Goal: Feedback & Contribution: Submit feedback/report problem

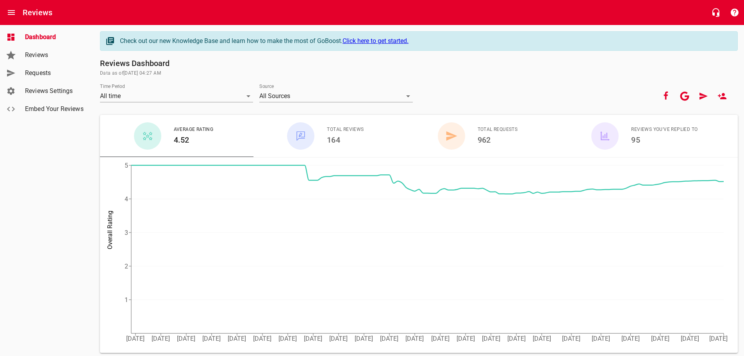
click at [35, 72] on span "Requests" at bounding box center [54, 72] width 59 height 9
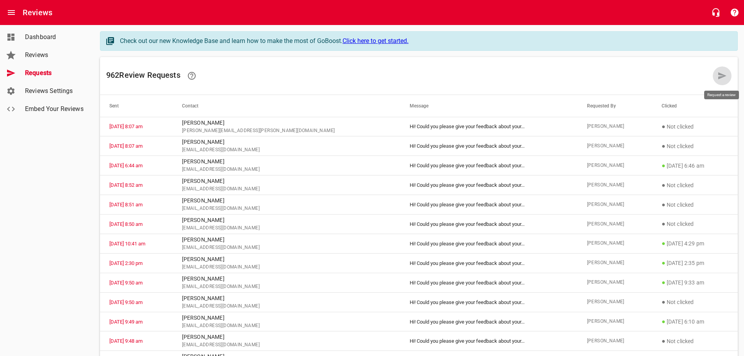
click at [721, 73] on icon at bounding box center [722, 75] width 9 height 9
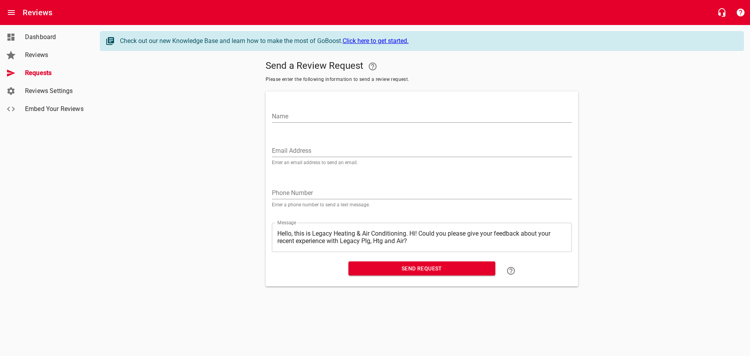
click at [288, 113] on input "Name" at bounding box center [422, 116] width 300 height 13
type input "[PERSON_NAME]"
paste input "[EMAIL_ADDRESS][DOMAIN_NAME]"
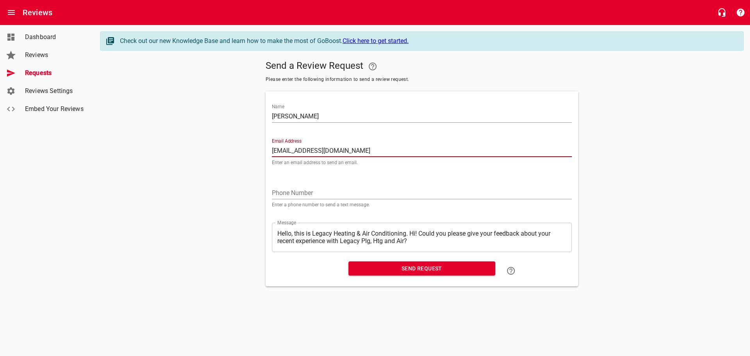
type input "[EMAIL_ADDRESS][DOMAIN_NAME]"
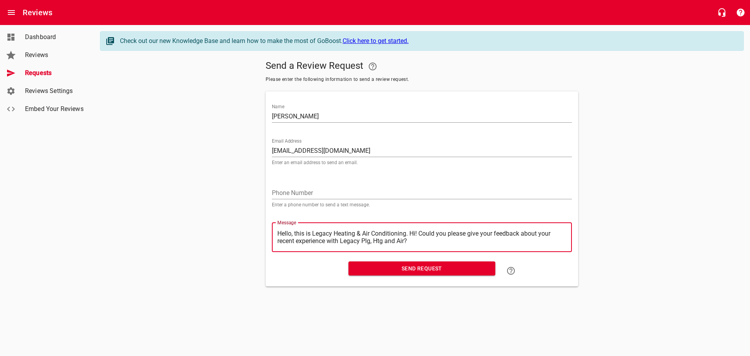
click at [411, 234] on textarea "Hello, this is Legacy Heating & Air Conditioning. Hi! Could you please give you…" at bounding box center [421, 237] width 289 height 15
type textarea "Hello, this is Legacy Heating & Air Conditioning.Hi! Could you please give your…"
type textarea "Hello, this is Legacy Heating & Air ConditioningHi! Could you please give your …"
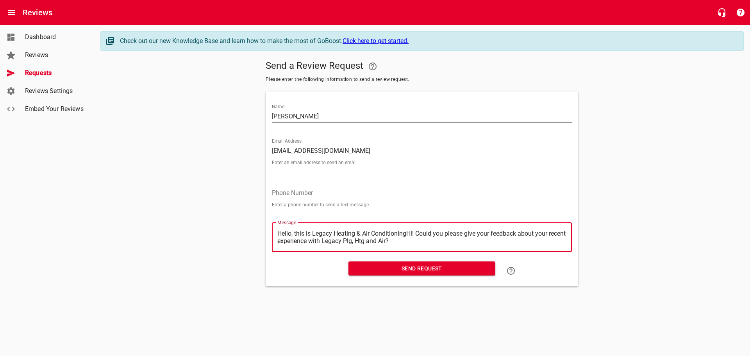
type textarea "Hello, this is Legacy Heating & Air ConditioninHi! Could you please give your f…"
type textarea "Hello, this is Legacy Heating & Air ConditioniHi! Could you please give your fe…"
type textarea "Hello, this is Legacy Heating & Air ConditionHi! Could you please give your fee…"
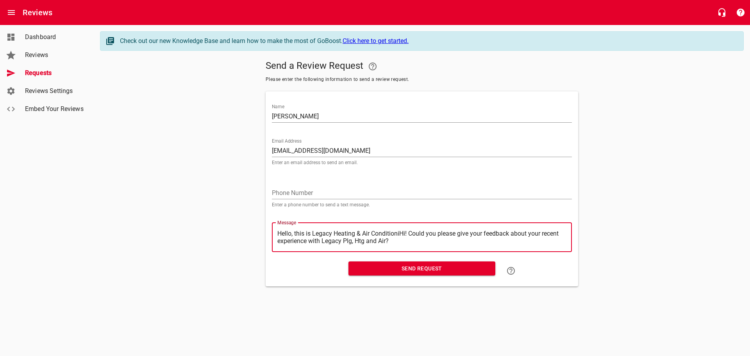
type textarea "Hello, this is Legacy Heating & Air ConditionHi! Could you please give your fee…"
type textarea "Hello, this is Legacy Heating & Air ConditioHi! Could you please give your feed…"
type textarea "Hello, this is Legacy Heating & Air ConditiHi! Could you please give your feedb…"
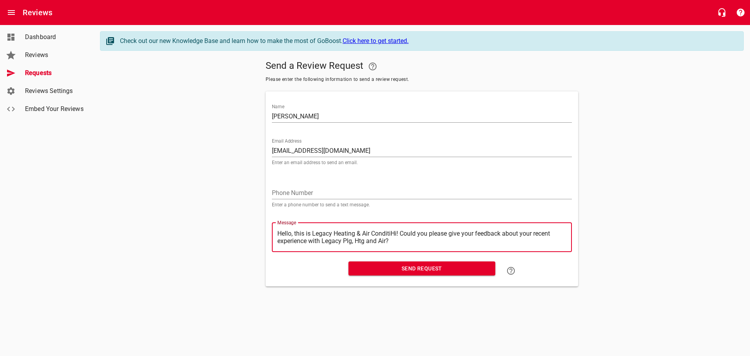
type textarea "Hello, this is Legacy Heating & Air ConditHi! Could you please give your feedba…"
type textarea "Hello, this is Legacy Heating & Air CondiHi! Could you please give your feedbac…"
type textarea "Hello, this is Legacy Heating & Air CondHi! Could you please give your feedback…"
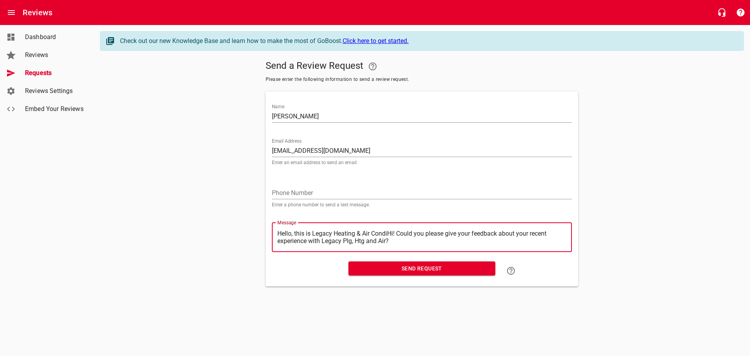
type textarea "Hello, this is Legacy Heating & Air CondHi! Could you please give your feedback…"
type textarea "Hello, this is Legacy Heating & Air ConHi! Could you please give your feedback …"
type textarea "Hello, this is Legacy Heating & Air CoHi! Could you please give your feedback a…"
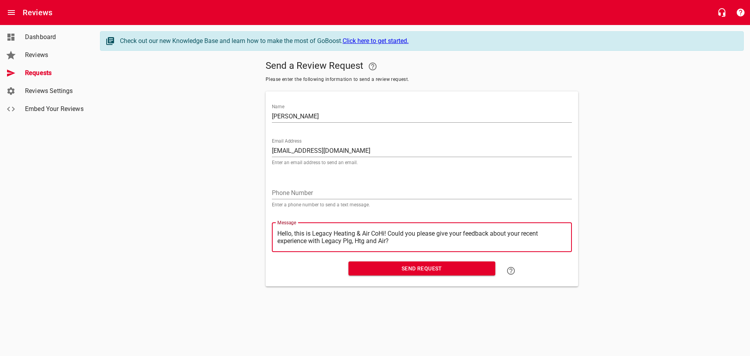
type textarea "Hello, this is Legacy Heating & Air CHi! Could you please give your feedback ab…"
type textarea "Hello, this is Legacy Heating & Air Hi! Could you please give your feedback abo…"
type textarea "Hello, this is Legacy Heating & AirHi! Could you please give your feedback abou…"
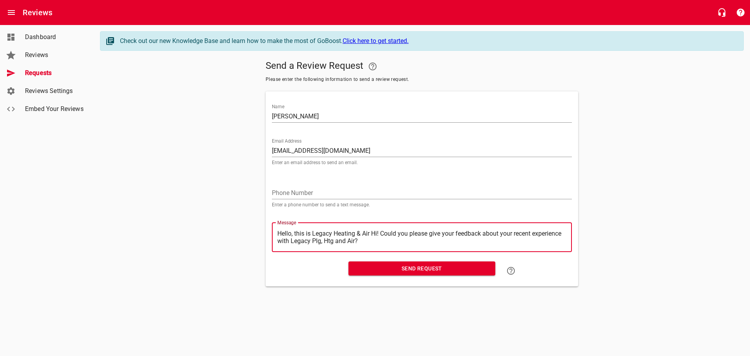
type textarea "Hello, this is Legacy Heating & AirHi! Could you please give your feedback abou…"
type textarea "Hello, this is Legacy Heating & AiHi! Could you please give your feedback about…"
type textarea "Hello, this is Legacy Heating & AHi! Could you please give your feedback about …"
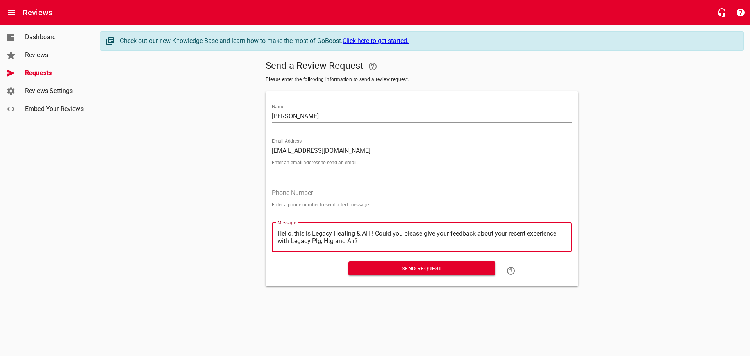
type textarea "Hello, this is Legacy Heating & Hi! Could you please give your feedback about y…"
type textarea "Hello, this is Legacy Heating &Hi! Could you please give your feedback about yo…"
type textarea "Hello, this is Legacy Heating Hi! Could you please give your feedback about you…"
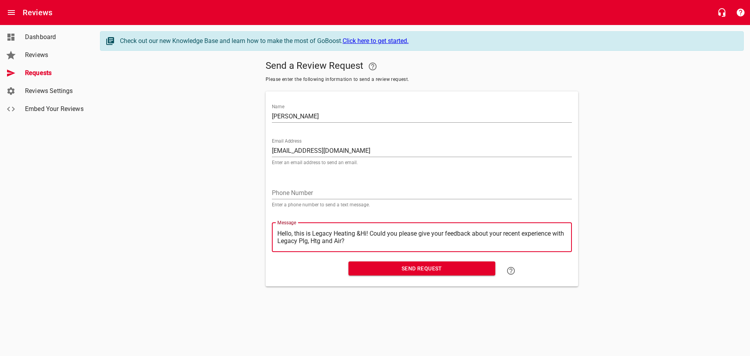
type textarea "Hello, this is Legacy Heating Hi! Could you please give your feedback about you…"
type textarea "Hello, this is Legacy HeatingHi! Could you please give your feedback about your…"
type textarea "Hello, this is Legacy HeatinHi! Could you please give your feedback about your …"
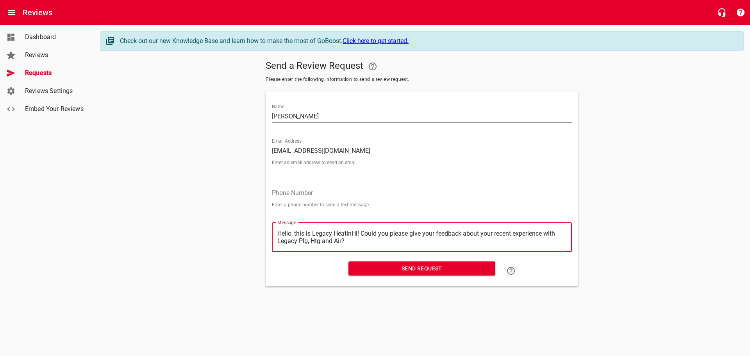
type textarea "Hello, this is Legacy HeatiHi! Could you please give your feedback about your r…"
type textarea "Hello, this is Legacy HeatHi! Could you please give your feedback about your re…"
type textarea "Hello, this is Legacy HeaHi! Could you please give your feedback about your rec…"
type textarea "Hello, this is Legacy HeHi! Could you please give your feedback about your rece…"
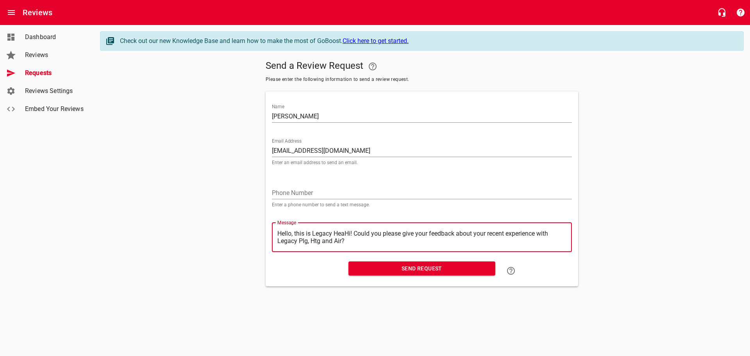
type textarea "Hello, this is Legacy HeHi! Could you please give your feedback about your rece…"
type textarea "Hello, this is Legacy HHi! Could you please give your feedback about your recen…"
type textarea "Hello, this is Legacy Hi! Could you please give your feedback about your recent…"
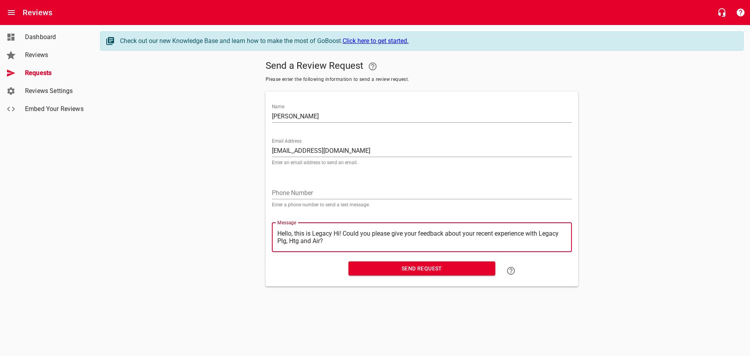
type textarea "Hello, this is LegacyHi! Could you please give your feedback about your recent …"
type textarea "Hello, this is LegacHi! Could you please give your feedback about your recent e…"
type textarea "Hello, this is LegaHi! Could you please give your feedback about your recent ex…"
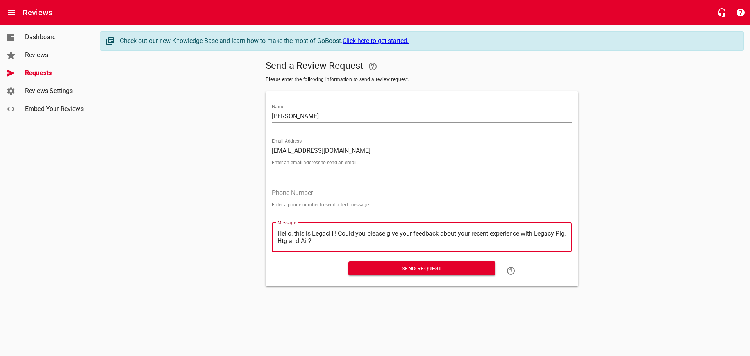
type textarea "Hello, this is LegaHi! Could you please give your feedback about your recent ex…"
type textarea "Hello, this is LegHi! Could you please give your feedback about your recent exp…"
type textarea "Hello, this is LeHi! Could you please give your feedback about your recent expe…"
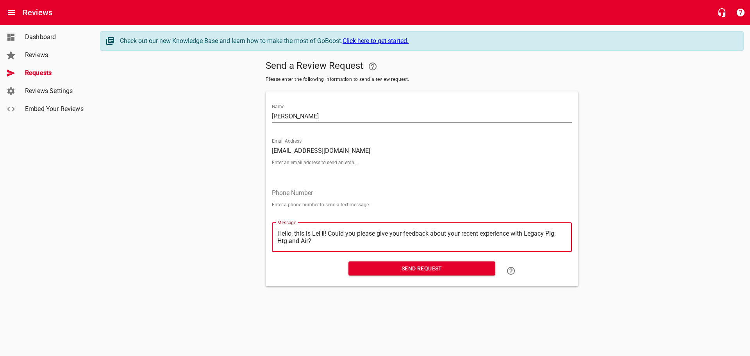
type textarea "Hello, this is LHi! Could you please give your feedback about your recent exper…"
type textarea "Hello, this is Hi! Could you please give your feedback about your recent experi…"
type textarea "Hello, this isHi! Could you please give your feedback about your recent experie…"
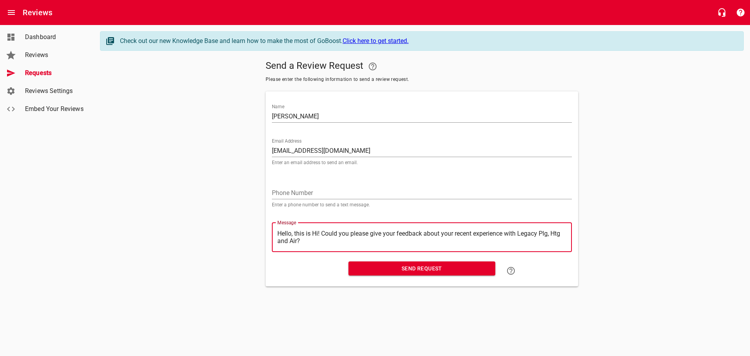
type textarea "Hello, this isHi! Could you please give your feedback about your recent experie…"
type textarea "Hello, this iHi! Could you please give your feedback about your recent experien…"
type textarea "Hello, this Hi! Could you please give your feedback about your recent experienc…"
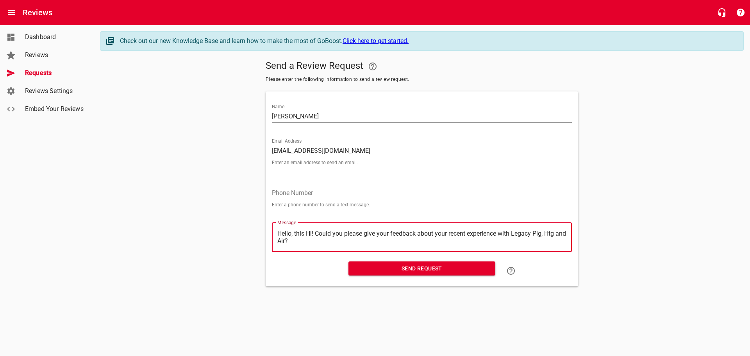
type textarea "Hello, thisHi! Could you please give your feedback about your recent experience…"
type textarea "Hello, thiHi! Could you please give your feedback about your recent experience …"
type textarea "Hello, thHi! Could you please give your feedback about your recent experience w…"
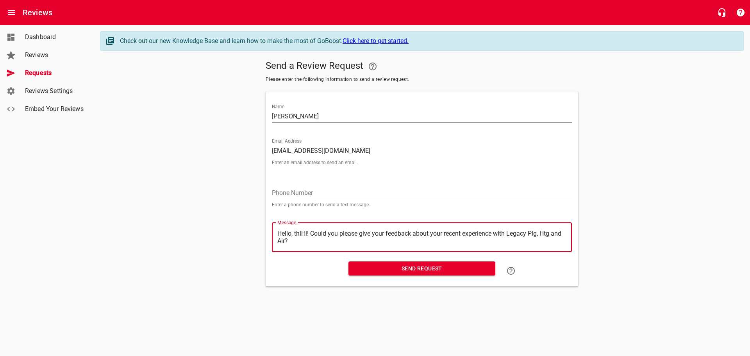
type textarea "Hello, thHi! Could you please give your feedback about your recent experience w…"
type textarea "Hello, tHi! Could you please give your feedback about your recent experience wi…"
type textarea "Hello, Hi! Could you please give your feedback about your recent experience wit…"
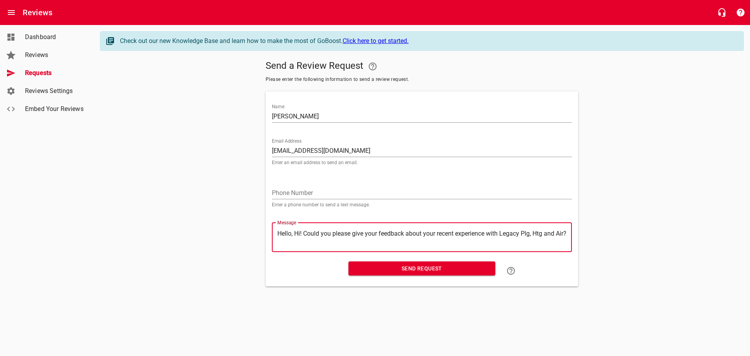
type textarea "Hello,Hi! Could you please give your feedback about your recent experience with…"
type textarea "HelloHi! Could you please give your feedback about your recent experience with …"
type textarea "HellHi! Could you please give your feedback about your recent experience with L…"
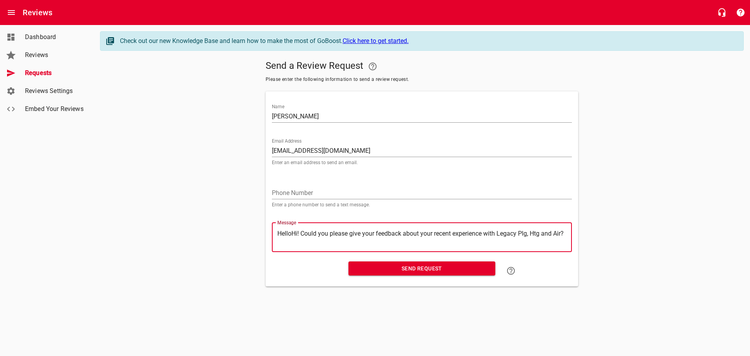
type textarea "HellHi! Could you please give your feedback about your recent experience with L…"
type textarea "HelHi! Could you please give your feedback about your recent experience with Le…"
type textarea "HeHi! Could you please give your feedback about your recent experience with Leg…"
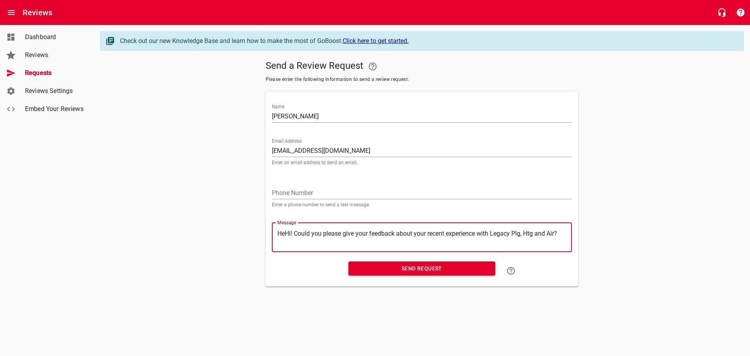
type textarea "HHi! Could you please give your feedback about your recent experience with Lega…"
type textarea "Hi! Could you please give your feedback about your recent experience with Legac…"
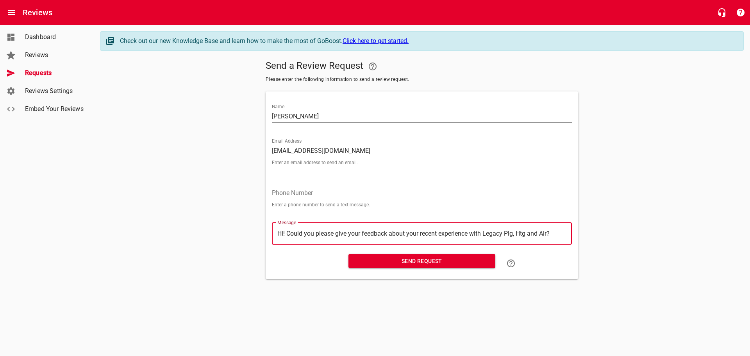
type textarea "Hi! Could you please give your feedback about your recent experience with Legac…"
click at [419, 263] on span "Send Request" at bounding box center [422, 261] width 134 height 10
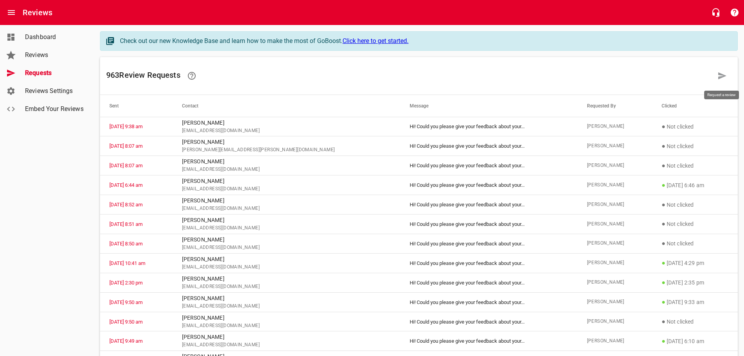
click at [723, 77] on icon at bounding box center [723, 75] width 8 height 7
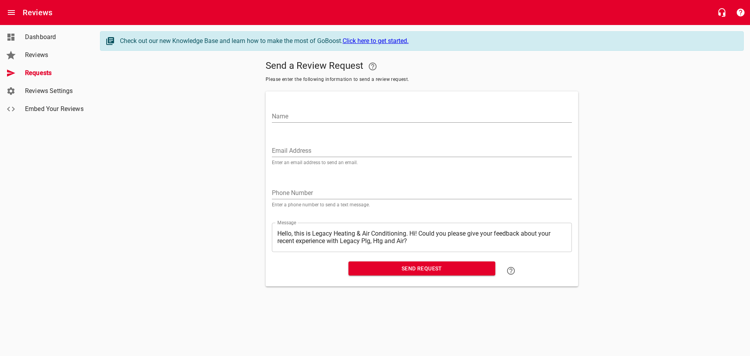
click at [280, 111] on input "Name" at bounding box center [422, 116] width 300 height 13
type input "[PERSON_NAME]"
paste input "[EMAIL_ADDRESS][DOMAIN_NAME]"
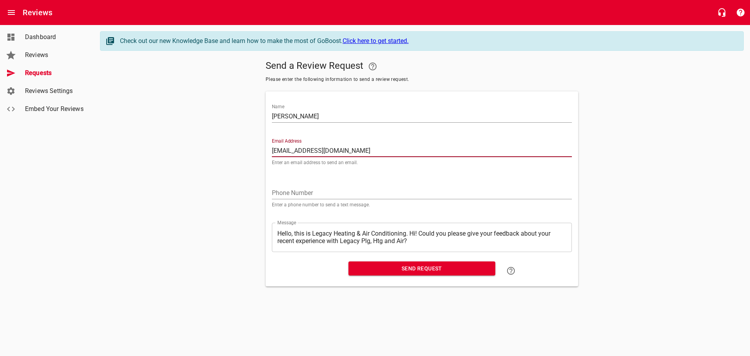
type input "[EMAIL_ADDRESS][DOMAIN_NAME]"
click at [411, 233] on textarea "Hello, this is Legacy Heating & Air Conditioning. Hi! Could you please give you…" at bounding box center [421, 237] width 289 height 15
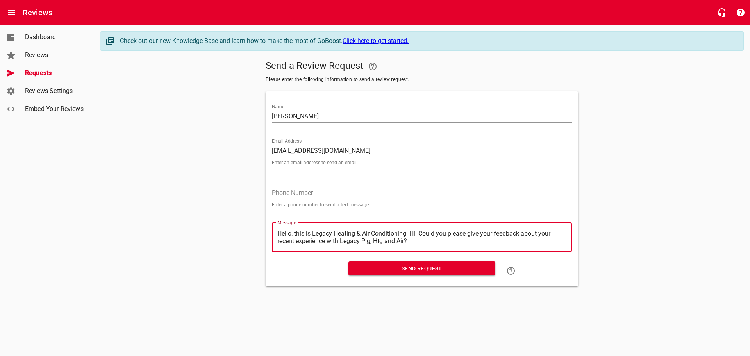
type textarea "Hello, this is Legacy Heating & Air Conditioning.Hi! Could you please give your…"
type textarea "Hello, this is Legacy Heating & Air ConditioningHi! Could you please give your …"
type textarea "Hello, this is Legacy Heating & Air ConditioninHi! Could you please give your f…"
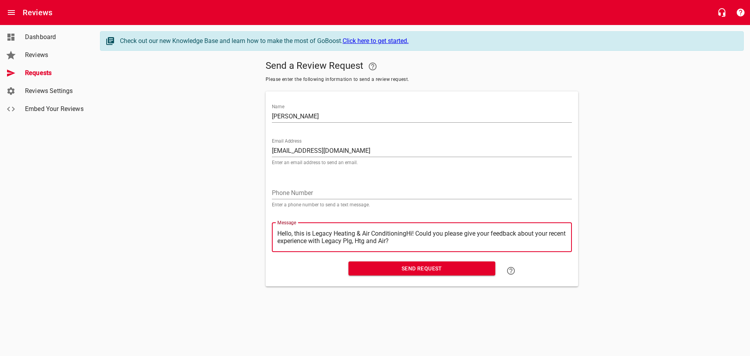
type textarea "Hello, this is Legacy Heating & Air ConditioninHi! Could you please give your f…"
type textarea "Hello, this is Legacy Heating & Air ConditioniHi! Could you please give your fe…"
type textarea "Hello, this is Legacy Heating & Air ConditionHi! Could you please give your fee…"
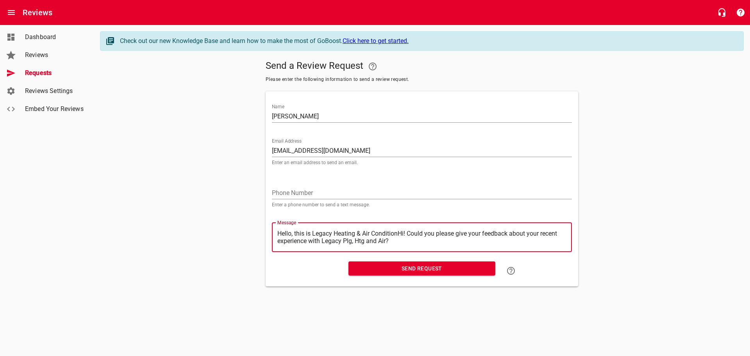
type textarea "Hello, this is Legacy Heating & Air ConditioHi! Could you please give your feed…"
type textarea "Hello, this is Legacy Heating & Air ConditiHi! Could you please give your feedb…"
type textarea "Hello, this is Legacy Heating & Air ConditHi! Could you please give your feedba…"
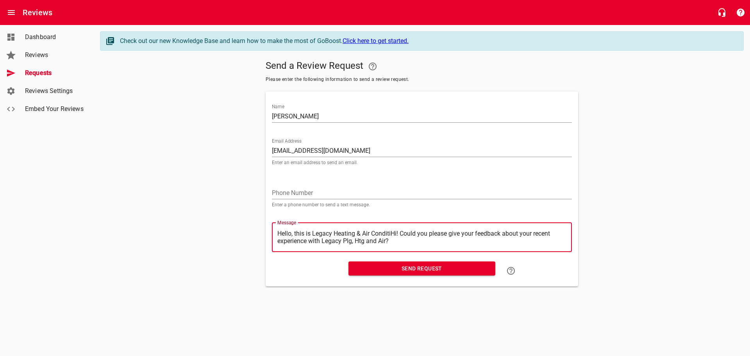
type textarea "Hello, this is Legacy Heating & Air ConditHi! Could you please give your feedba…"
type textarea "Hello, this is Legacy Heating & Air CondiHi! Could you please give your feedbac…"
type textarea "Hello, this is Legacy Heating & Air CondHi! Could you please give your feedback…"
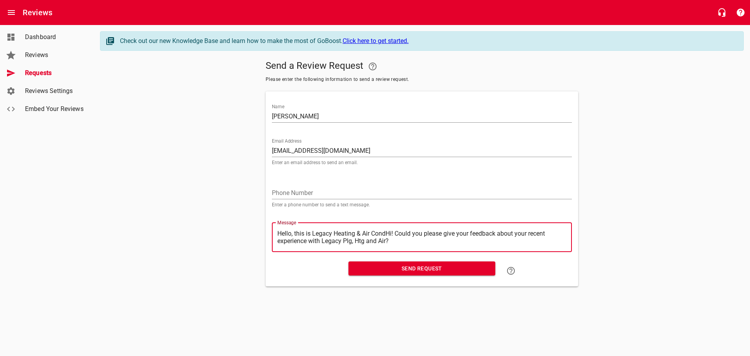
type textarea "Hello, this is Legacy Heating & Air ConHi! Could you please give your feedback …"
type textarea "Hello, this is Legacy Heating & Air CoHi! Could you please give your feedback a…"
type textarea "Hello, this is Legacy Heating & Air CHi! Could you please give your feedback ab…"
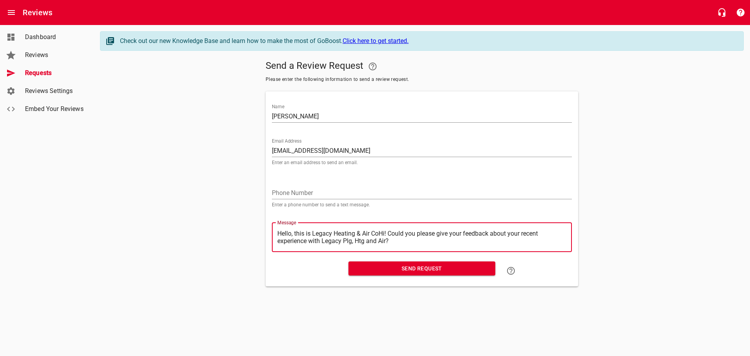
type textarea "Hello, this is Legacy Heating & Air CHi! Could you please give your feedback ab…"
type textarea "Hello, this is Legacy Heating & Air Hi! Could you please give your feedback abo…"
type textarea "Hello, this is Legacy Heating & AirHi! Could you please give your feedback abou…"
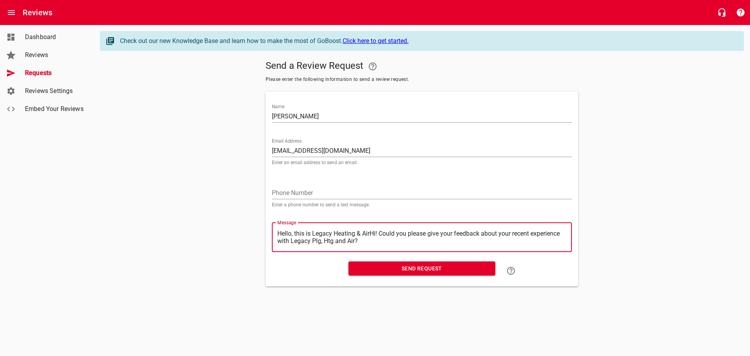
type textarea "Hello, this is Legacy Heating & AiHi! Could you please give your feedback about…"
type textarea "Hello, this is Legacy Heating & AHi! Could you please give your feedback about …"
type textarea "Hello, this is Legacy Heating & Hi! Could you please give your feedback about y…"
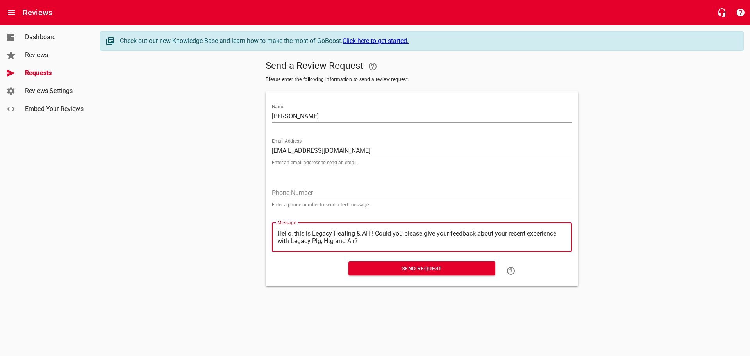
type textarea "Hello, this is Legacy Heating & Hi! Could you please give your feedback about y…"
type textarea "Hello, this is Legacy Heating &Hi! Could you please give your feedback about yo…"
type textarea "Hello, this is Legacy Heating Hi! Could you please give your feedback about you…"
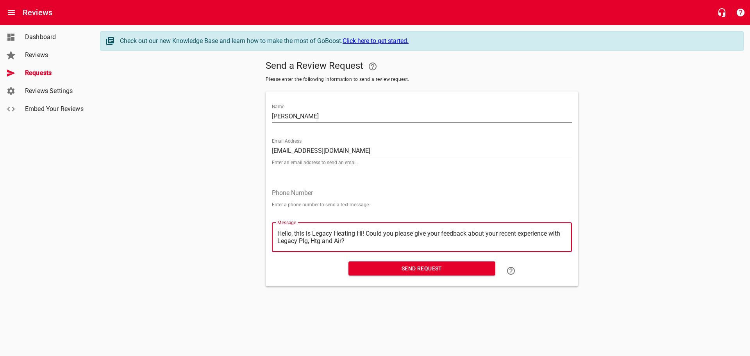
type textarea "Hello, this is Legacy HeatingHi! Could you please give your feedback about your…"
type textarea "Hello, this is Legacy HeatinHi! Could you please give your feedback about your …"
type textarea "Hello, this is Legacy HeatiHi! Could you please give your feedback about your r…"
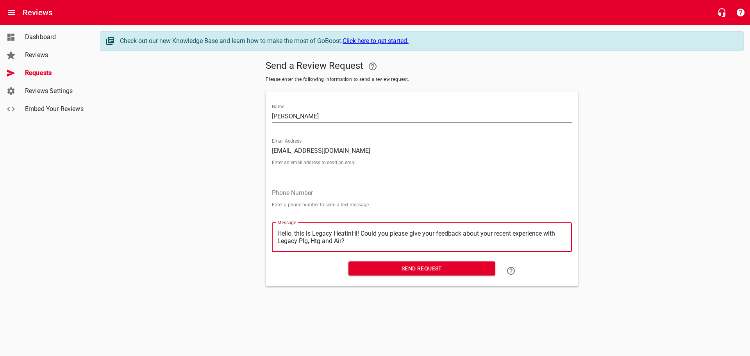
type textarea "Hello, this is Legacy HeatiHi! Could you please give your feedback about your r…"
type textarea "Hello, this is Legacy HeatHi! Could you please give your feedback about your re…"
type textarea "Hello, this is Legacy HeaHi! Could you please give your feedback about your rec…"
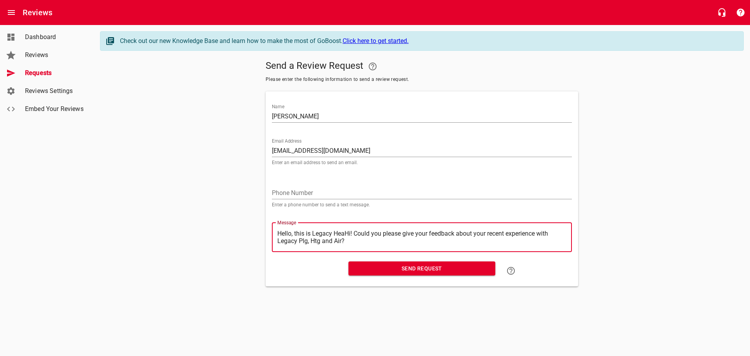
type textarea "Hello, this is Legacy HeHi! Could you please give your feedback about your rece…"
type textarea "Hello, this is Legacy HHi! Could you please give your feedback about your recen…"
type textarea "Hello, this is Legacy Hi! Could you please give your feedback about your recent…"
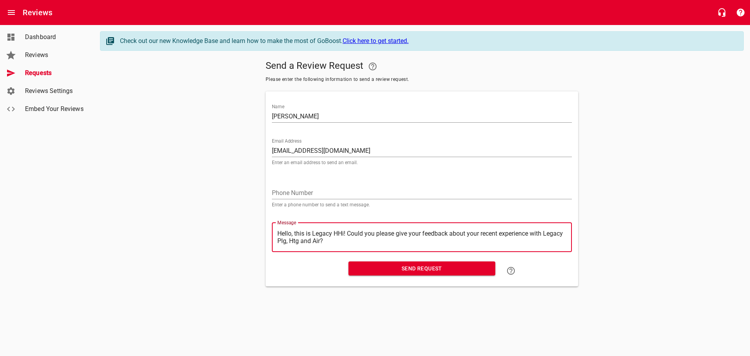
type textarea "Hello, this is Legacy Hi! Could you please give your feedback about your recent…"
type textarea "Hello, this is LegacyHi! Could you please give your feedback about your recent …"
type textarea "Hello, this is LegacHi! Could you please give your feedback about your recent e…"
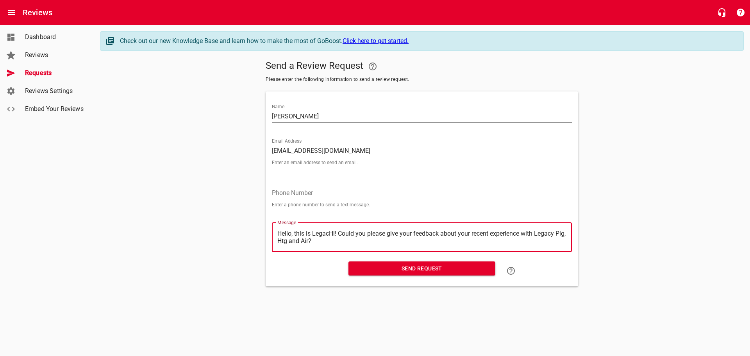
type textarea "Hello, this is LegaHi! Could you please give your feedback about your recent ex…"
type textarea "Hello, this is LegHi! Could you please give your feedback about your recent exp…"
type textarea "Hello, this is LeHi! Could you please give your feedback about your recent expe…"
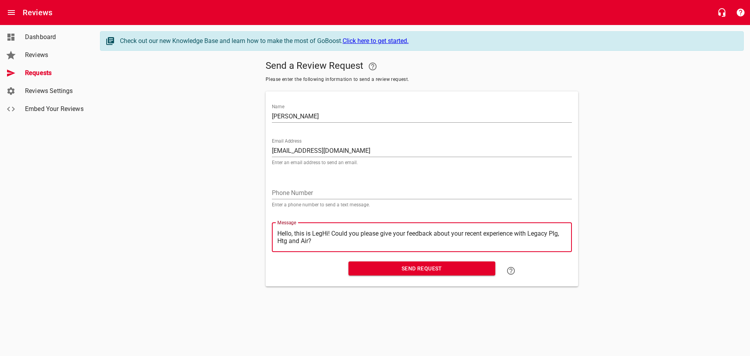
type textarea "Hello, this is LeHi! Could you please give your feedback about your recent expe…"
type textarea "Hello, this is LHi! Could you please give your feedback about your recent exper…"
type textarea "Hello, this is Hi! Could you please give your feedback about your recent experi…"
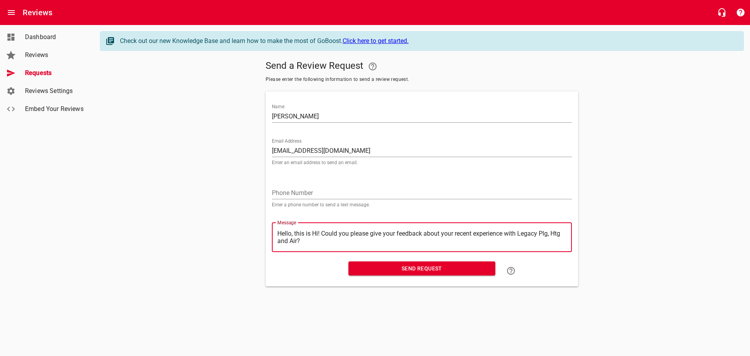
type textarea "Hello, this isHi! Could you please give your feedback about your recent experie…"
type textarea "Hello, this iHi! Could you please give your feedback about your recent experien…"
type textarea "Hello, this Hi! Could you please give your feedback about your recent experienc…"
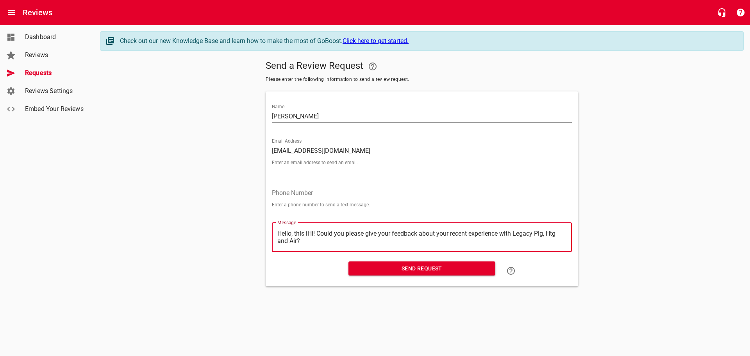
type textarea "Hello, this Hi! Could you please give your feedback about your recent experienc…"
type textarea "Hello, thisHi! Could you please give your feedback about your recent experience…"
type textarea "Hello, thiHi! Could you please give your feedback about your recent experience …"
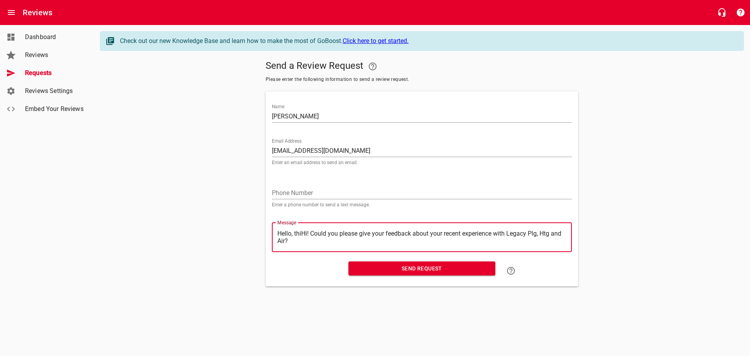
type textarea "Hello, thHi! Could you please give your feedback about your recent experience w…"
type textarea "Hello, tHi! Could you please give your feedback about your recent experience wi…"
type textarea "Hello, Hi! Could you please give your feedback about your recent experience wit…"
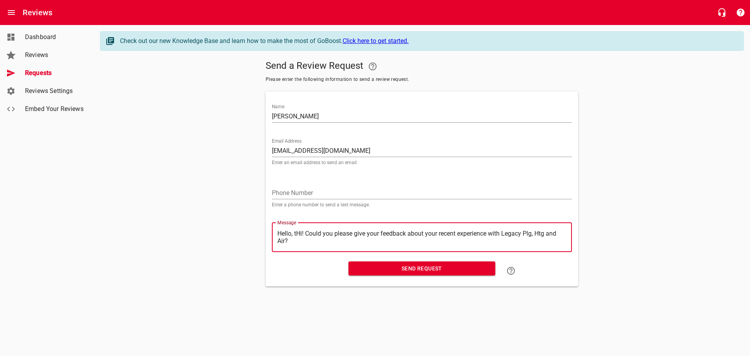
type textarea "Hello, Hi! Could you please give your feedback about your recent experience wit…"
type textarea "Hello,Hi! Could you please give your feedback about your recent experience with…"
type textarea "HelloHi! Could you please give your feedback about your recent experience with …"
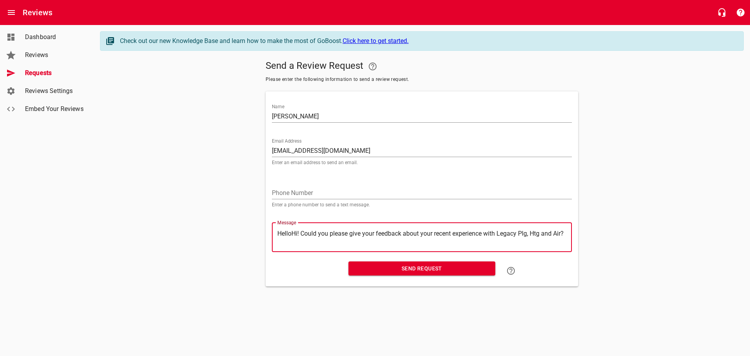
type textarea "HellHi! Could you please give your feedback about your recent experience with L…"
type textarea "HelHi! Could you please give your feedback about your recent experience with Le…"
type textarea "HeHi! Could you please give your feedback about your recent experience with Leg…"
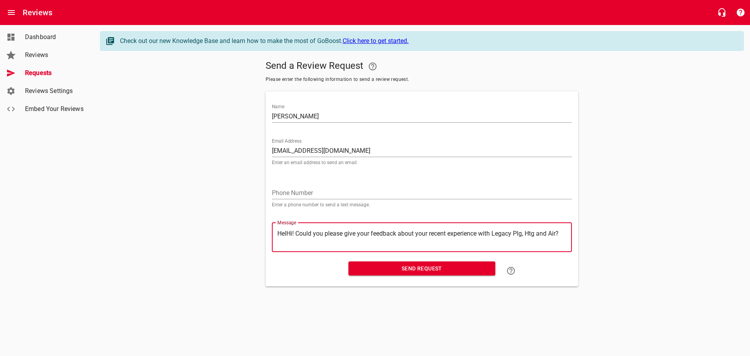
type textarea "HeHi! Could you please give your feedback about your recent experience with Leg…"
type textarea "HHi! Could you please give your feedback about your recent experience with Lega…"
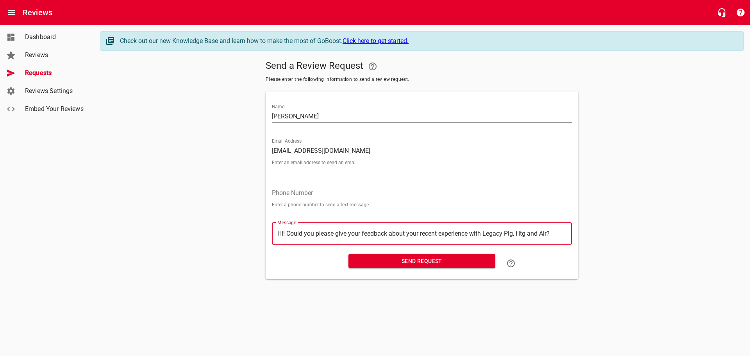
click at [409, 263] on span "Send Request" at bounding box center [422, 261] width 134 height 10
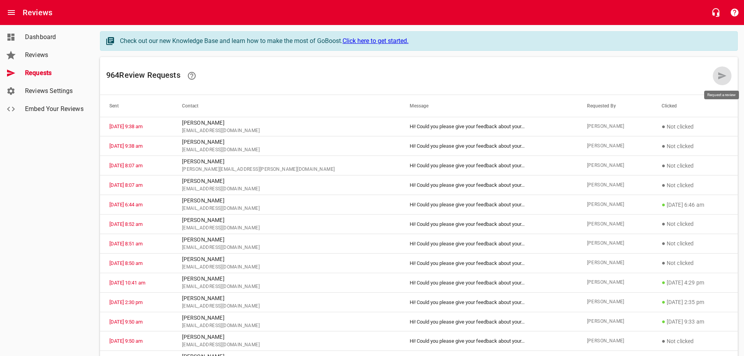
click at [721, 75] on icon at bounding box center [723, 75] width 8 height 7
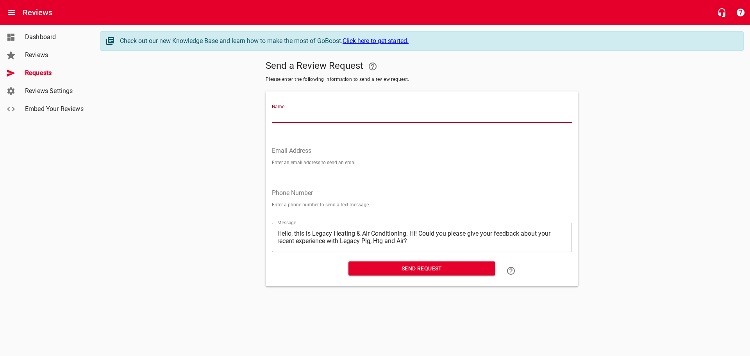
click at [285, 111] on input "Name" at bounding box center [422, 116] width 300 height 13
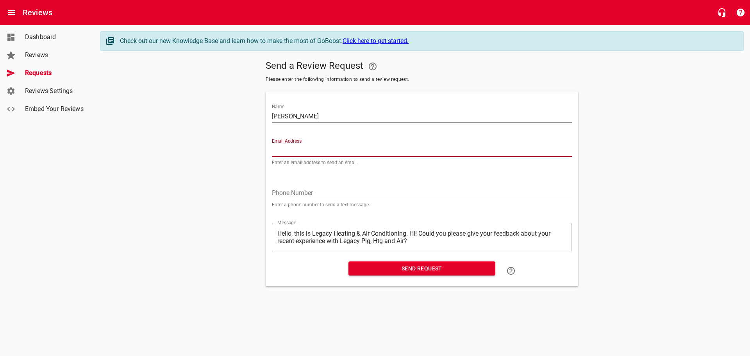
paste input "[EMAIL_ADDRESS][DOMAIN_NAME]"
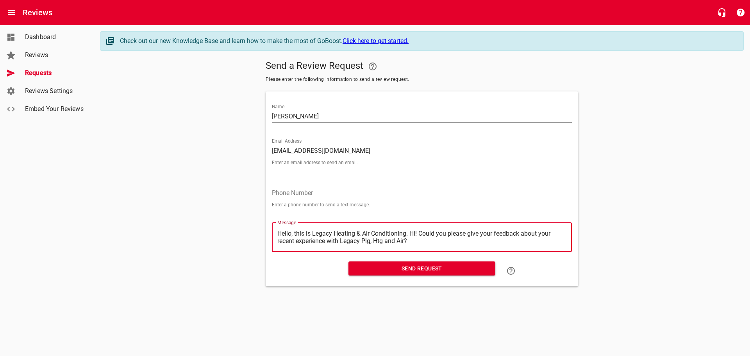
click at [411, 232] on textarea "Hello, this is Legacy Heating & Air Conditioning. Hi! Could you please give you…" at bounding box center [421, 237] width 289 height 15
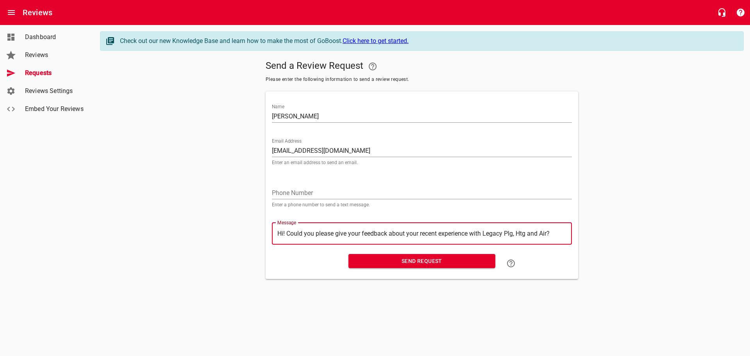
click at [406, 261] on span "Send Request" at bounding box center [422, 261] width 134 height 10
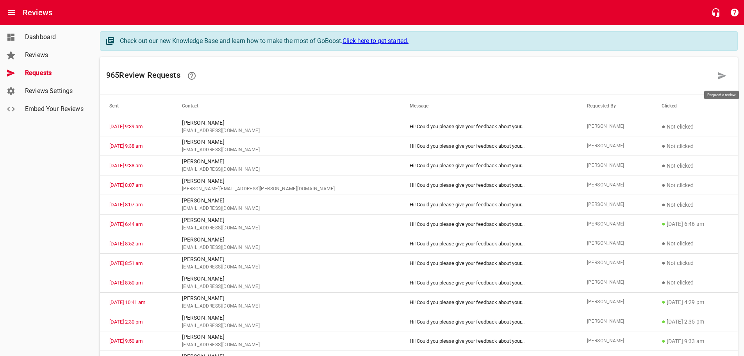
click at [721, 75] on icon at bounding box center [723, 75] width 8 height 7
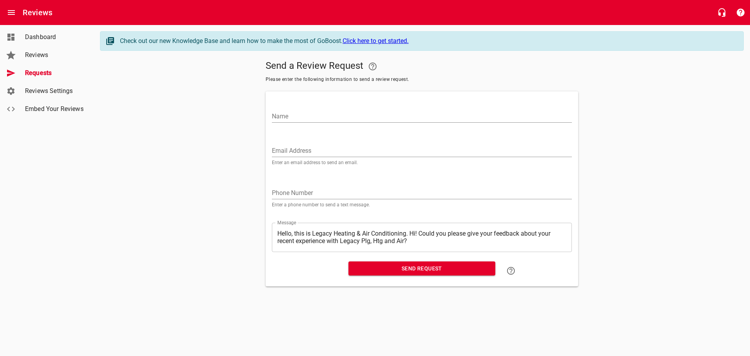
click at [283, 118] on input "Name" at bounding box center [422, 116] width 300 height 13
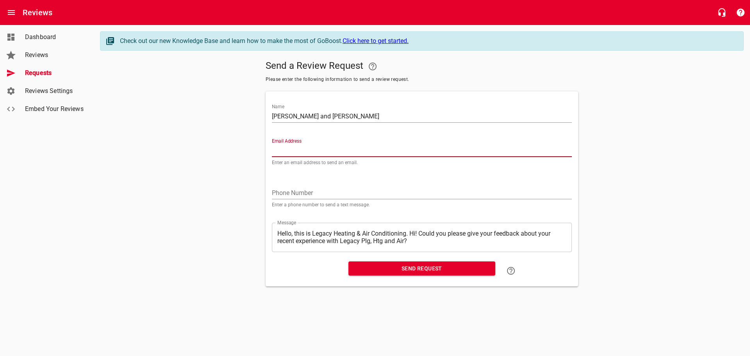
paste input "[EMAIL_ADDRESS][DOMAIN_NAME]"
click at [410, 231] on textarea "Hello, this is Legacy Heating & Air Conditioning. Hi! Could you please give you…" at bounding box center [421, 237] width 289 height 15
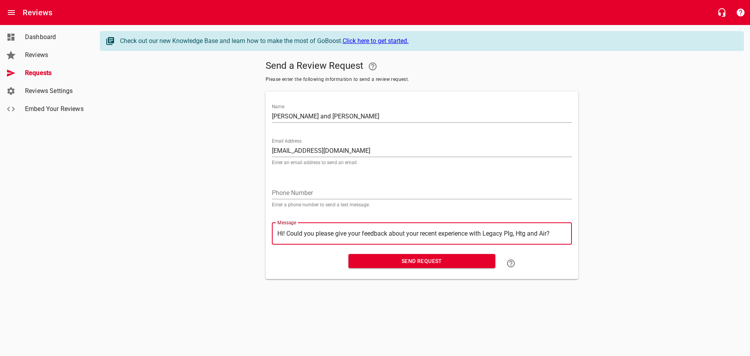
click at [409, 258] on span "Send Request" at bounding box center [422, 261] width 134 height 10
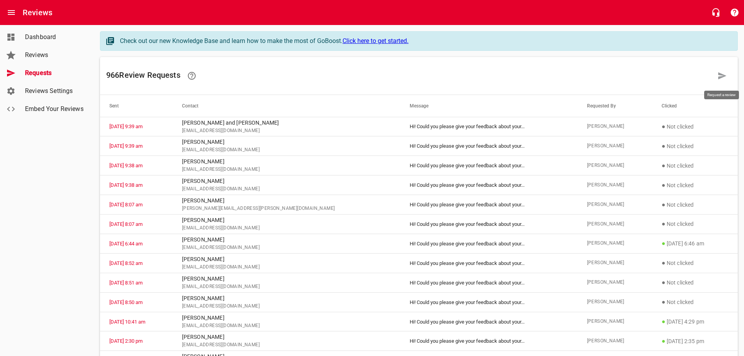
click at [720, 74] on icon at bounding box center [723, 75] width 8 height 7
